Goal: Information Seeking & Learning: Learn about a topic

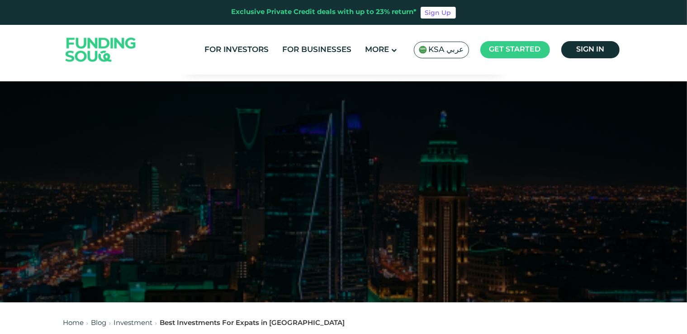
click at [443, 51] on span "KSA عربي" at bounding box center [446, 50] width 35 height 10
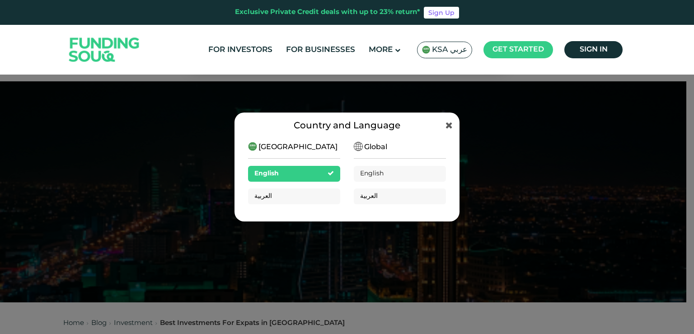
click at [378, 182] on div "Global English العربية" at bounding box center [400, 176] width 92 height 69
click at [378, 175] on span "English" at bounding box center [372, 173] width 24 height 6
click at [305, 176] on div "English" at bounding box center [294, 174] width 92 height 16
click at [477, 59] on ul "For Investors For Businesses More About Us How It Works" at bounding box center [415, 49] width 426 height 21
click at [450, 127] on icon at bounding box center [449, 125] width 7 height 9
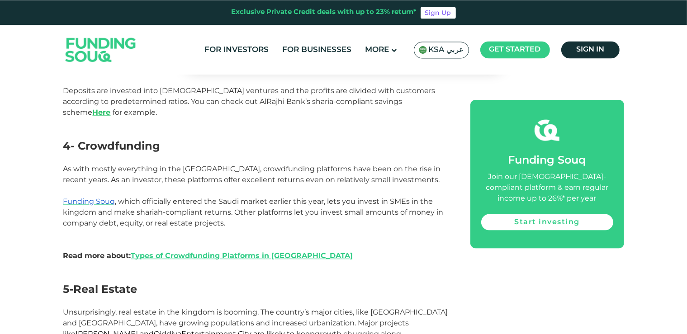
scroll to position [1124, 0]
